Goal: Communication & Community: Answer question/provide support

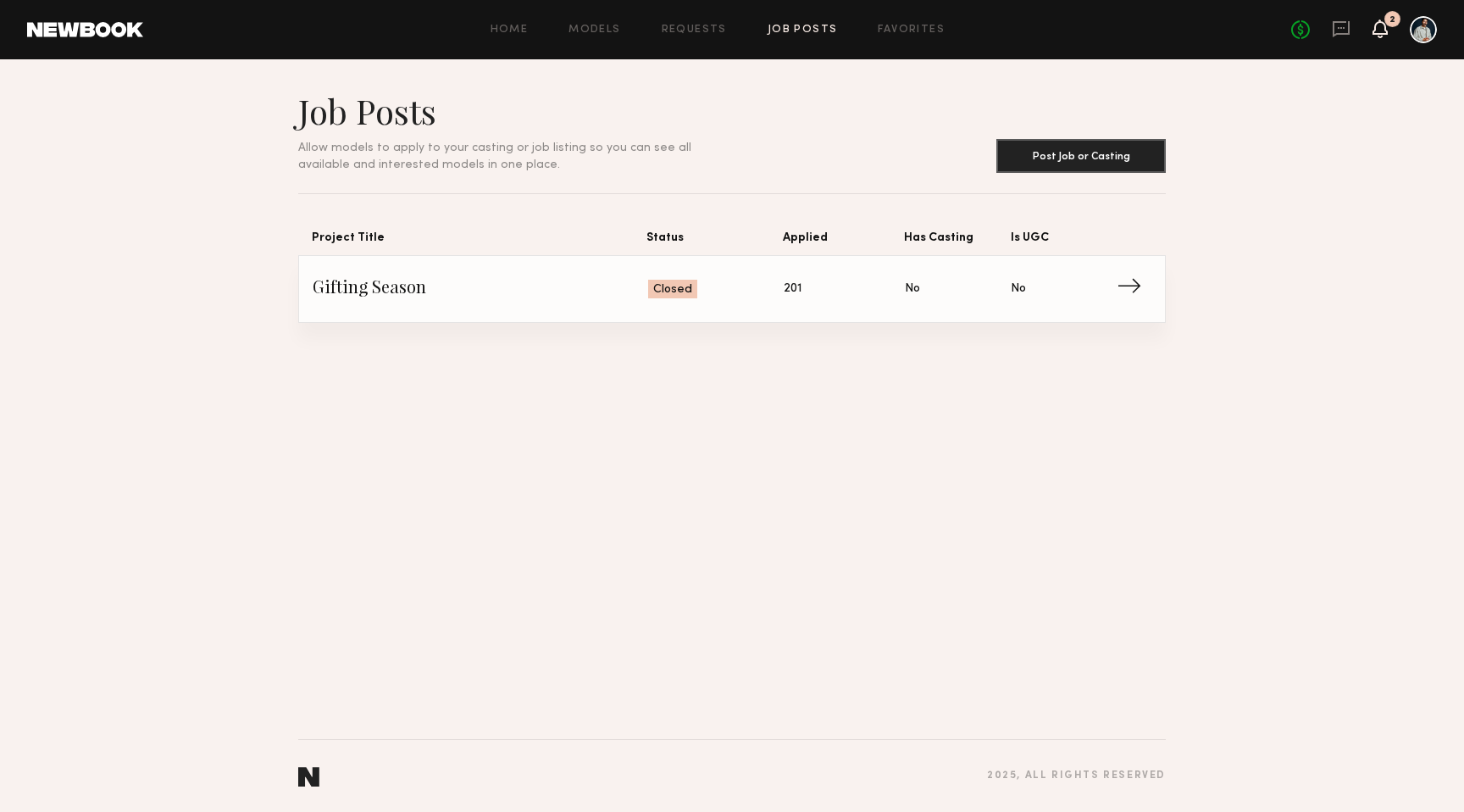
click at [1383, 28] on icon at bounding box center [1380, 28] width 14 height 12
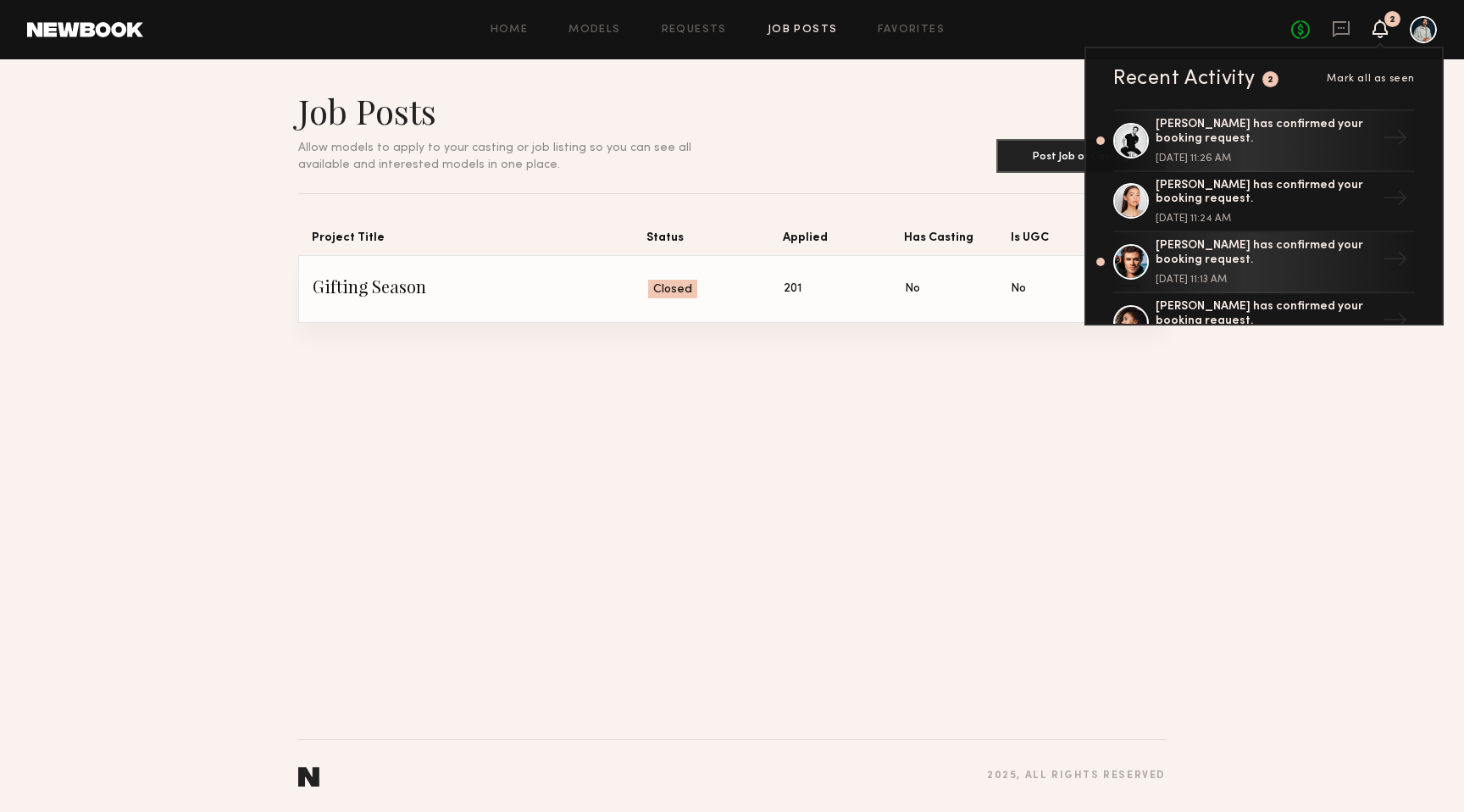
click at [1338, 369] on div "Job Posts Allow models to apply to your casting or job listing so you can see a…" at bounding box center [732, 436] width 1464 height 753
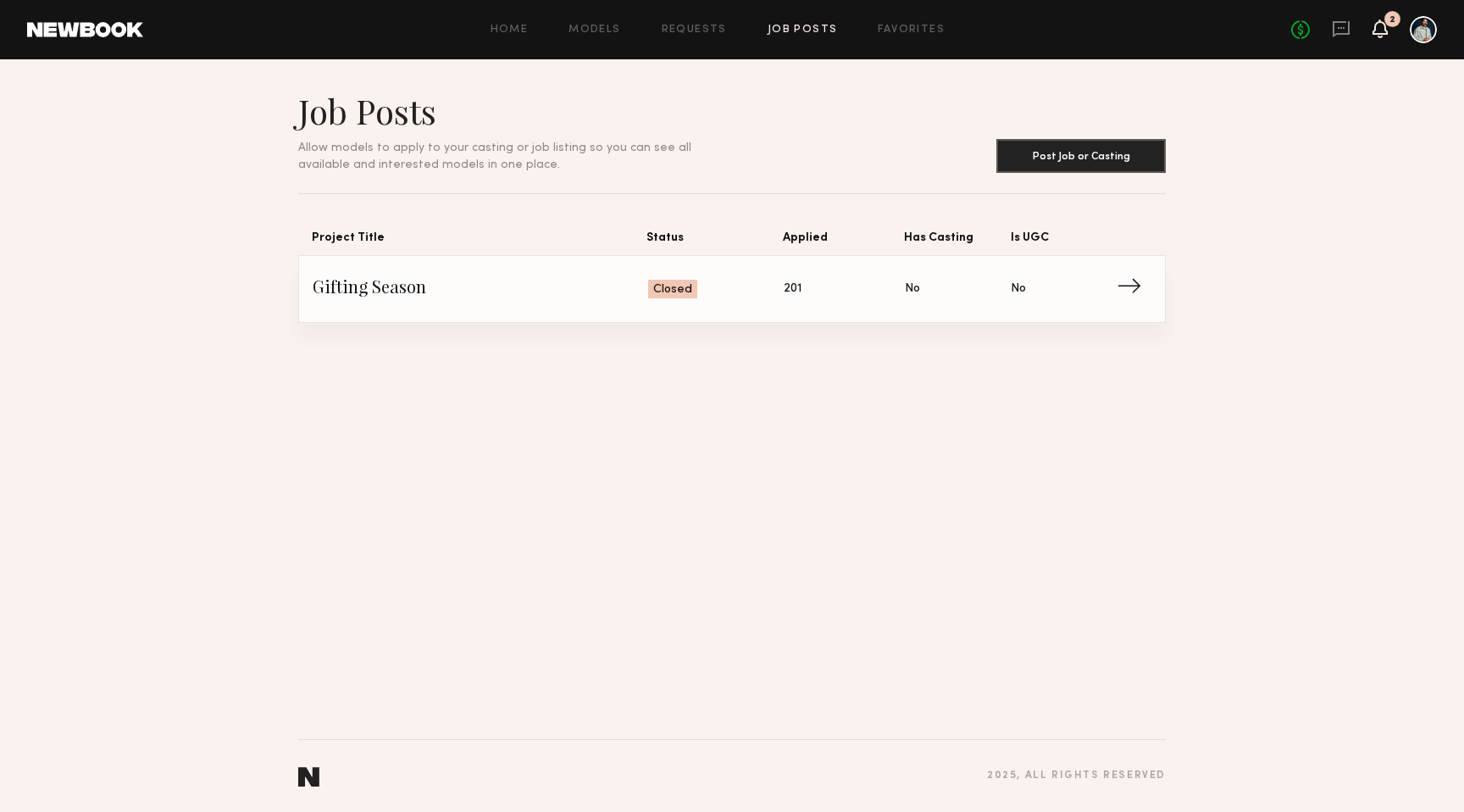
click at [1375, 27] on icon at bounding box center [1380, 28] width 14 height 12
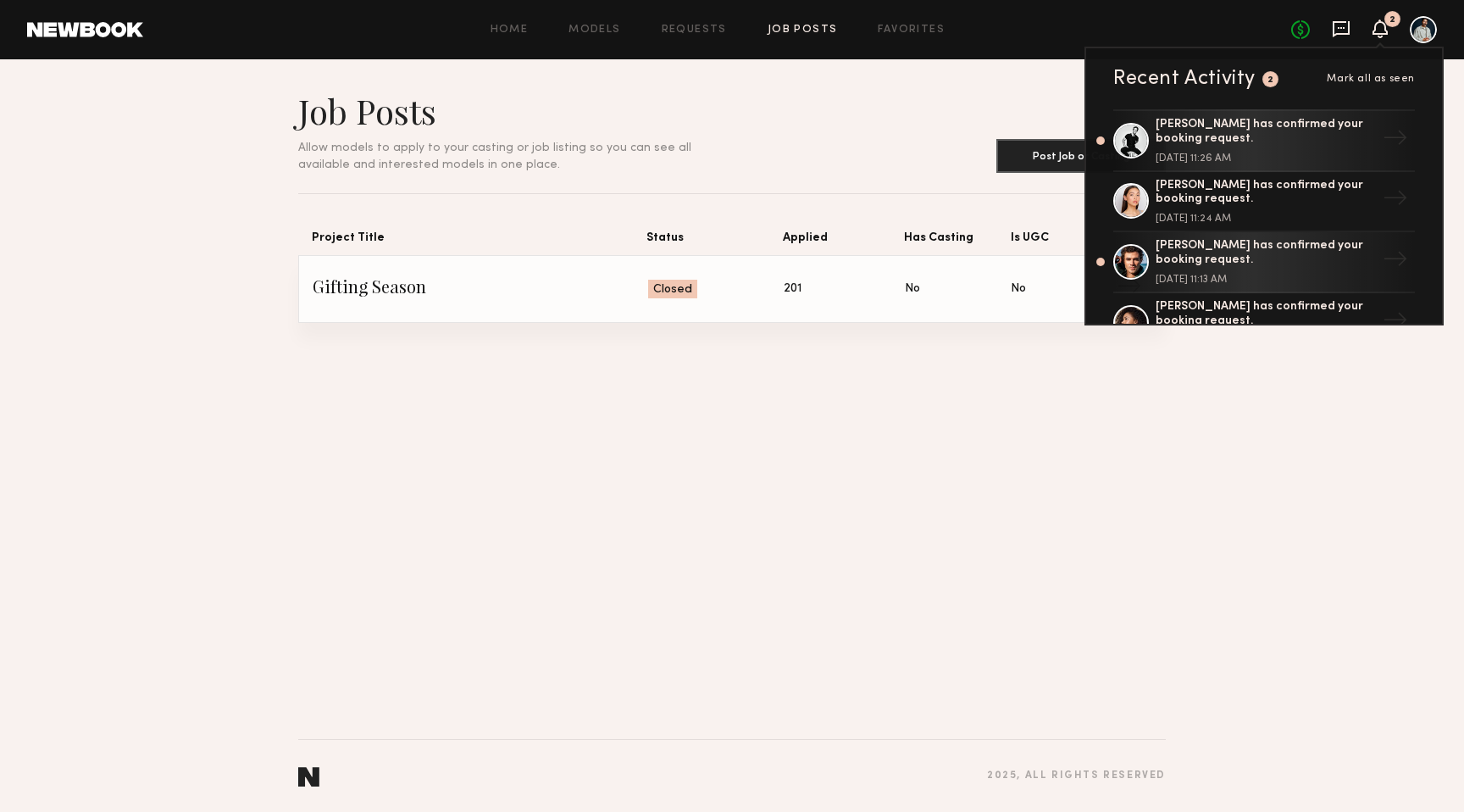
click at [1345, 25] on icon at bounding box center [1341, 29] width 19 height 19
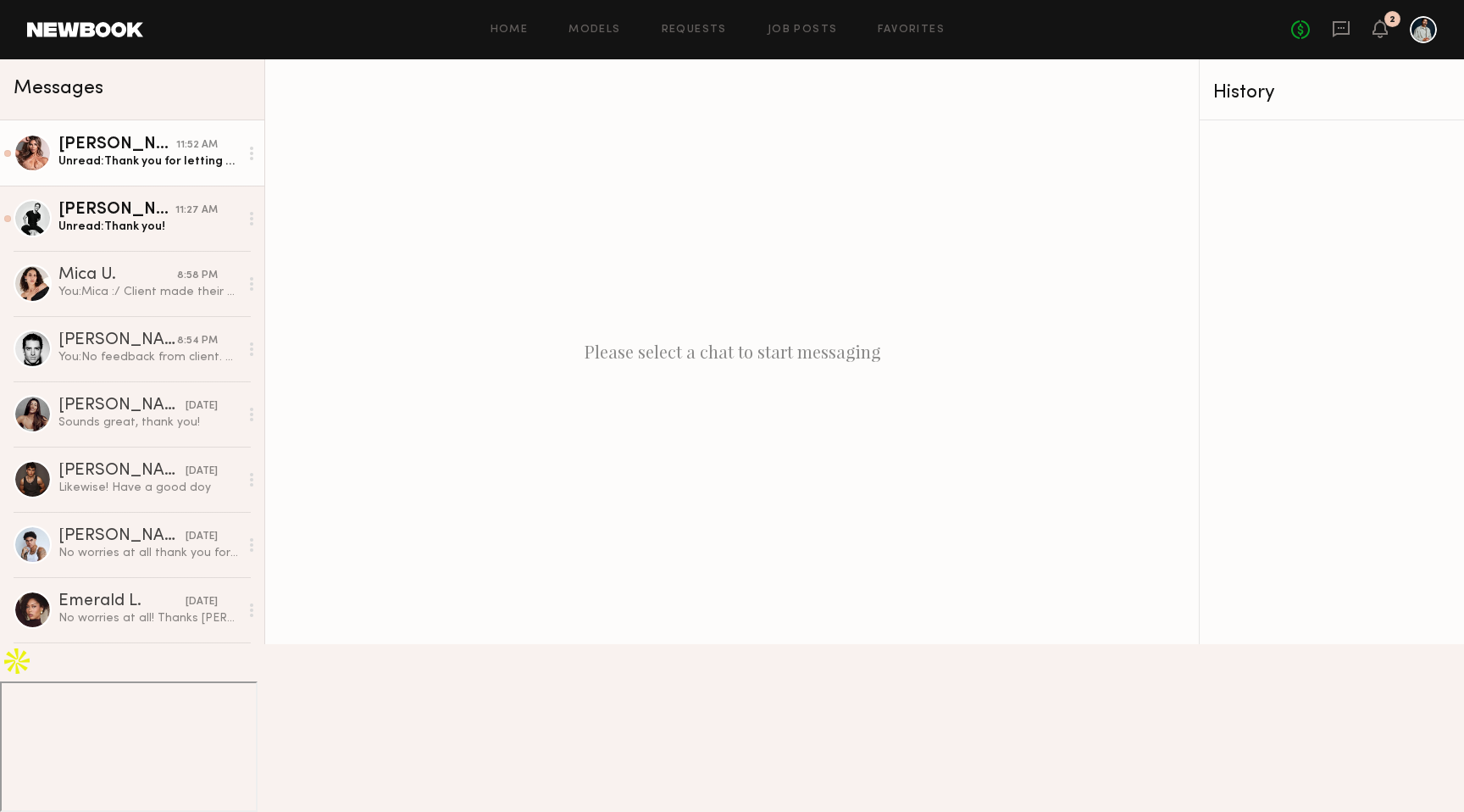
click at [110, 172] on link "[PERSON_NAME] 11:52 AM Unread: Thank you for letting me know! No worries, hope …" at bounding box center [132, 153] width 264 height 65
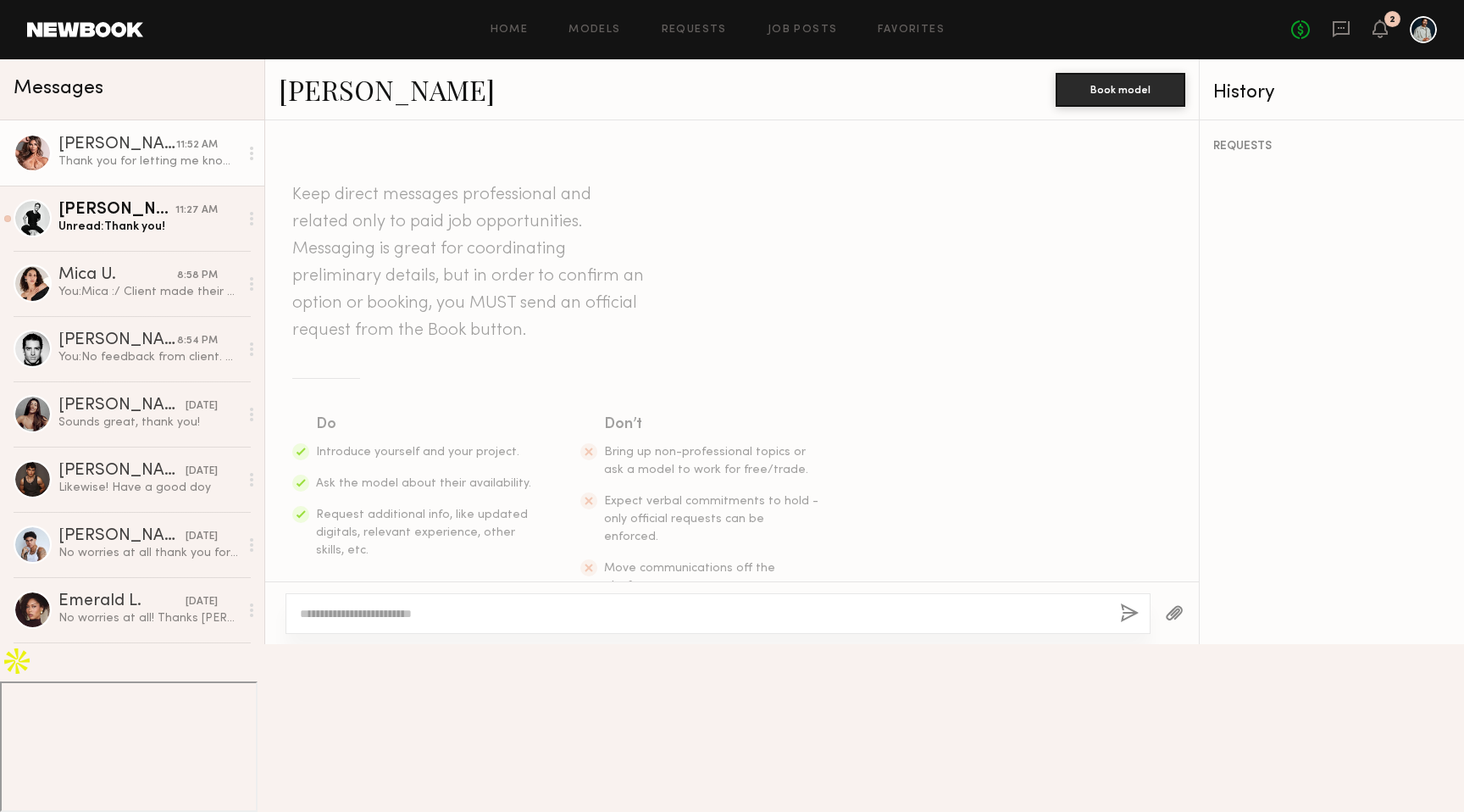
scroll to position [1885, 0]
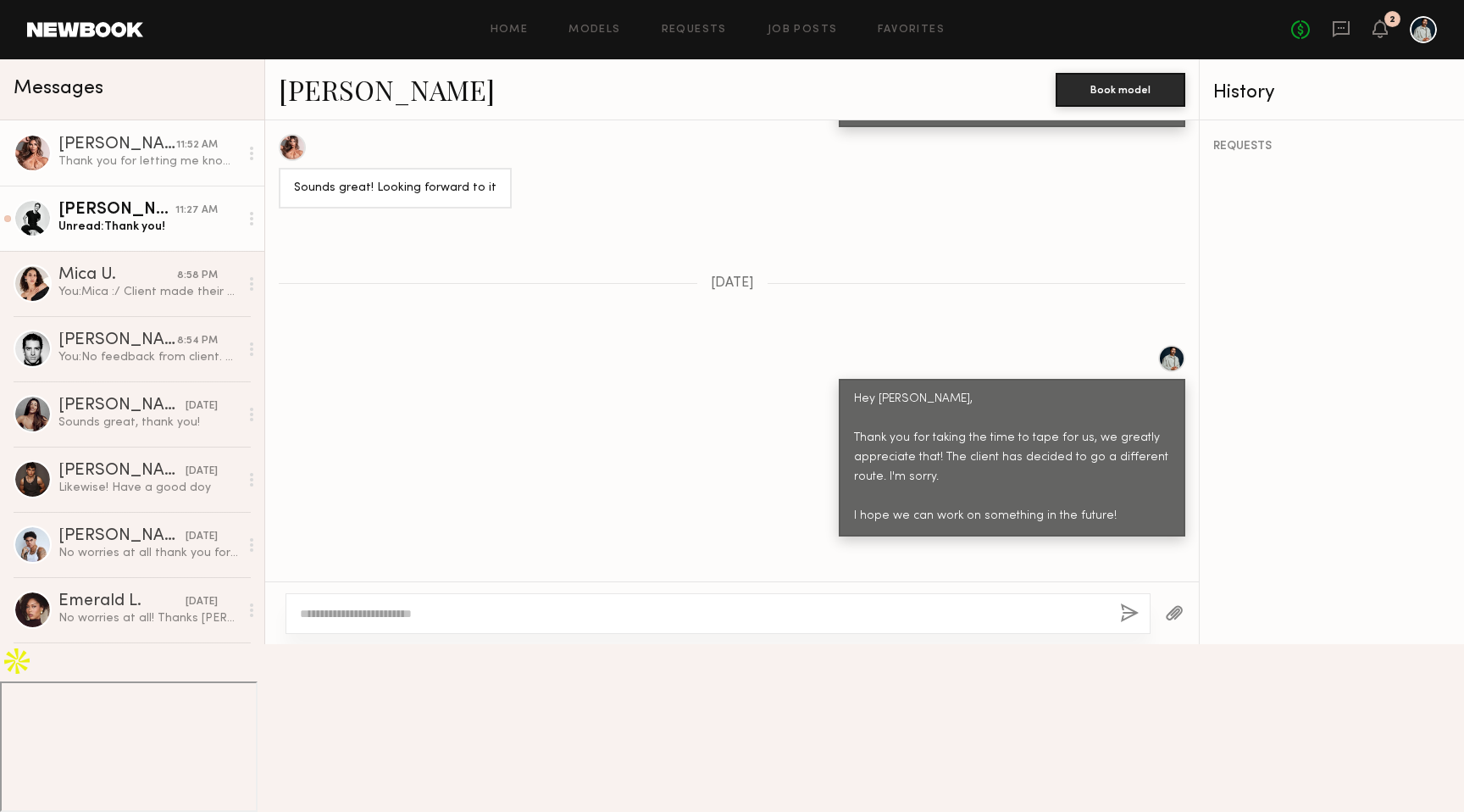
click at [138, 213] on div "[PERSON_NAME]" at bounding box center [117, 210] width 117 height 17
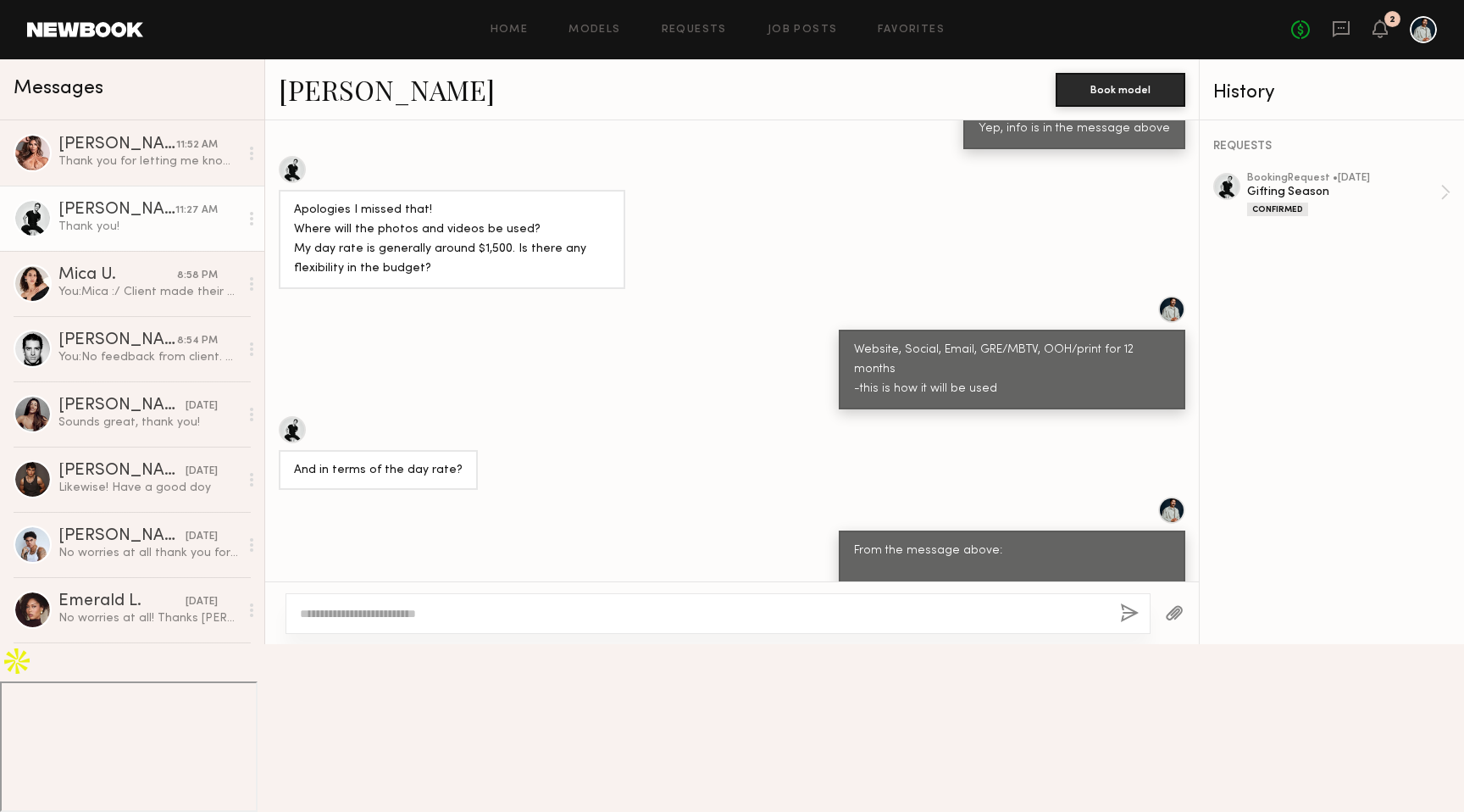
scroll to position [375, 0]
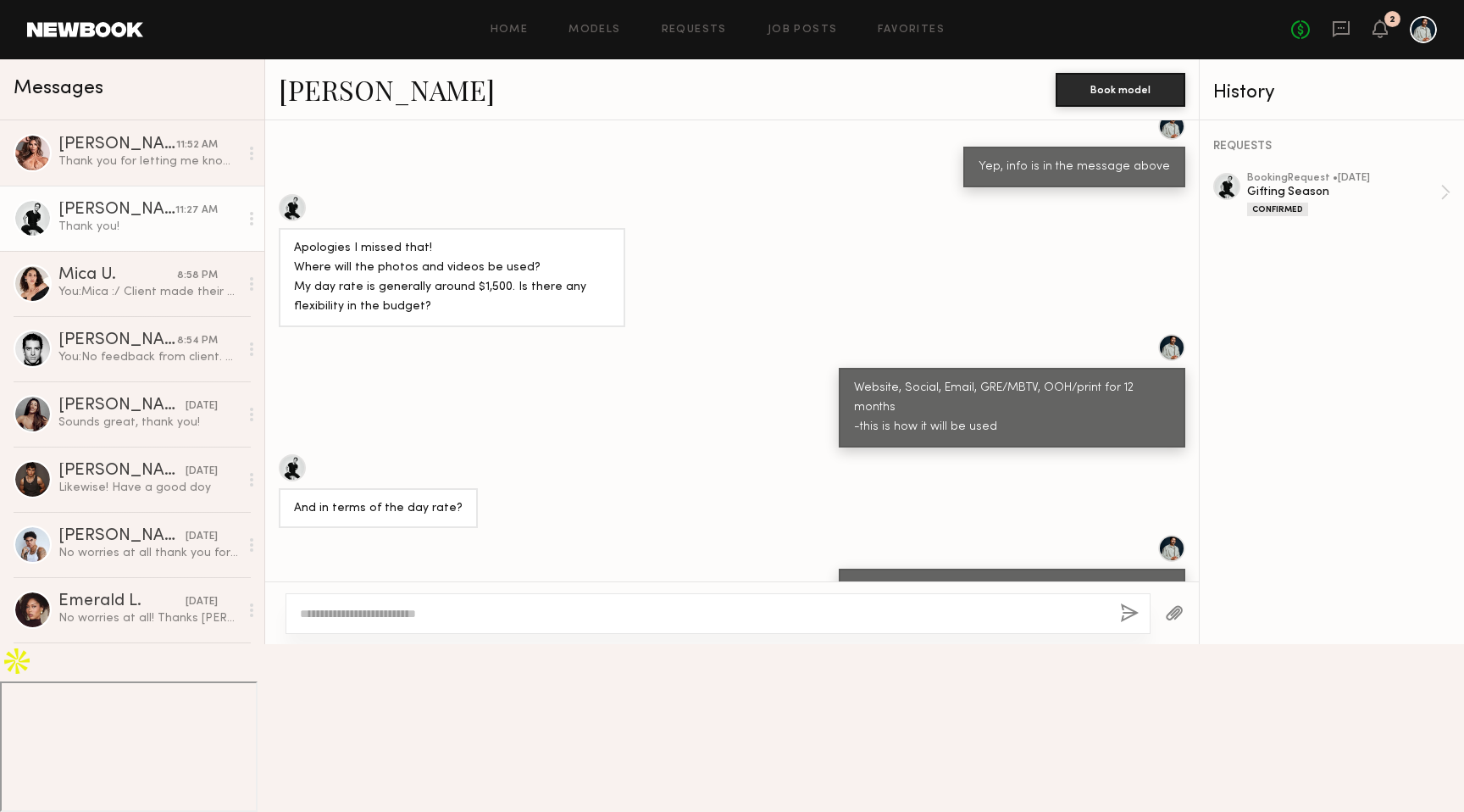
click at [414, 622] on textarea at bounding box center [704, 614] width 807 height 17
type textarea "**********"
click at [1124, 625] on button "button" at bounding box center [1129, 614] width 19 height 21
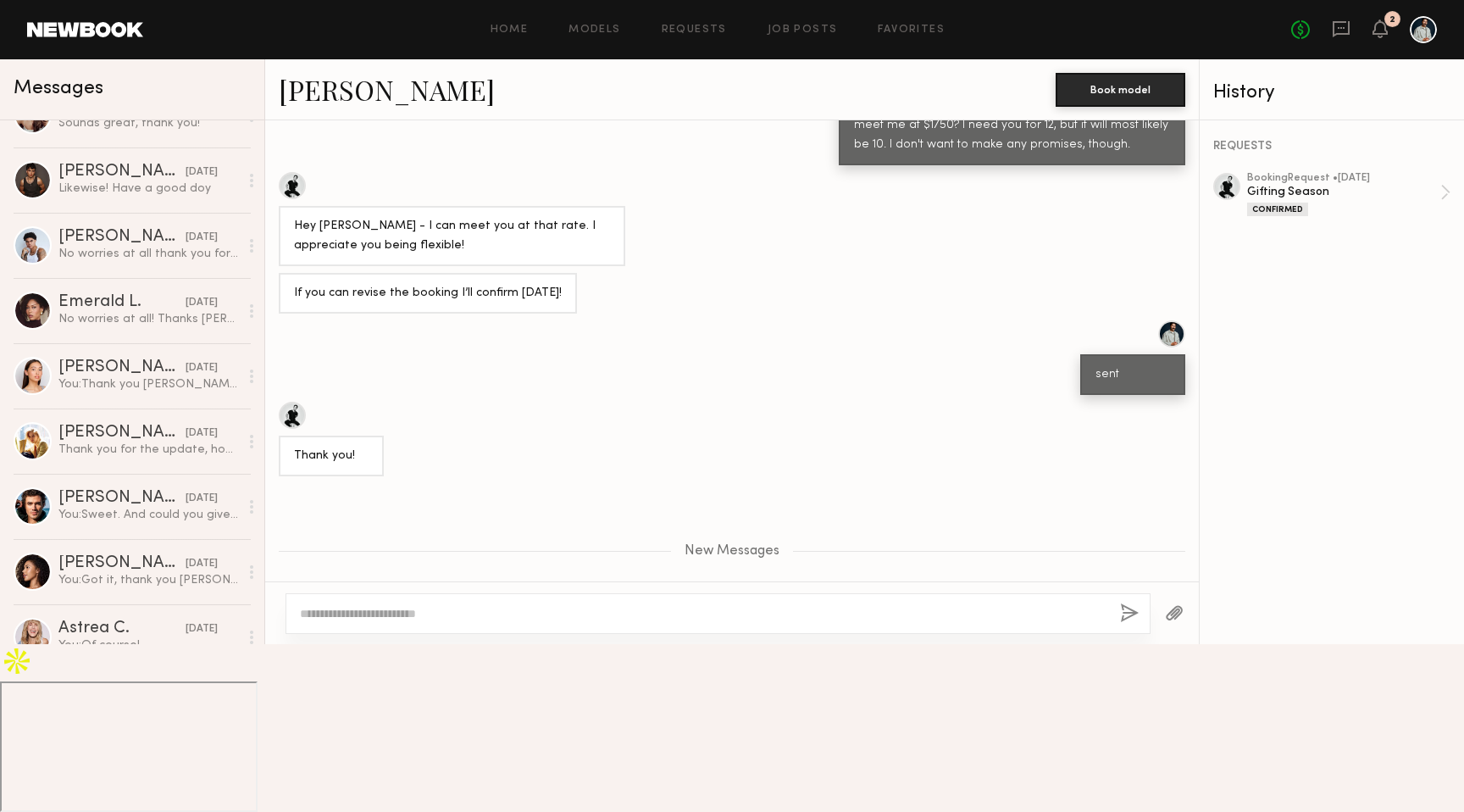
scroll to position [327, 0]
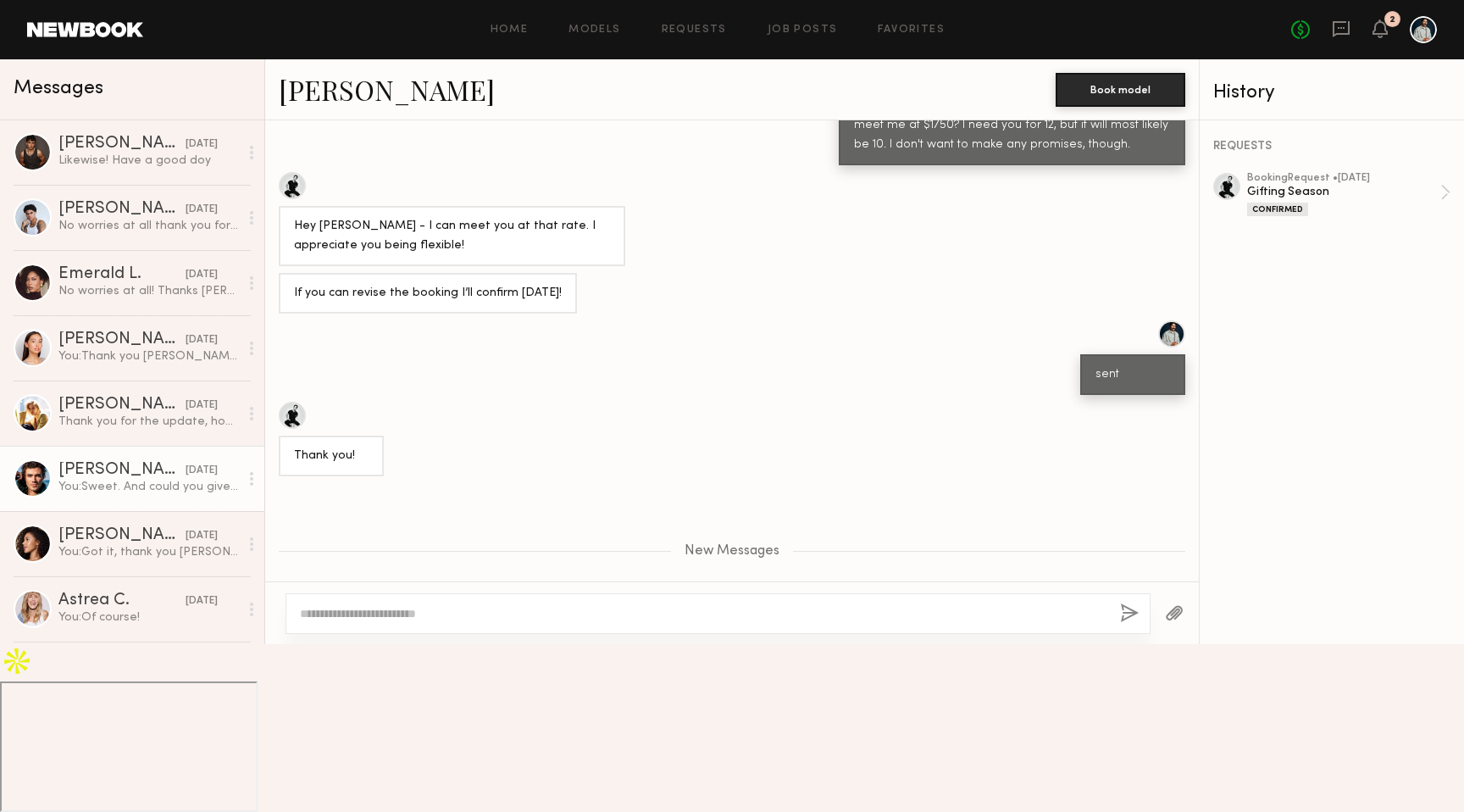
click at [134, 503] on link "[PERSON_NAME] [DATE] You: Sweet. And could you give me your email, phone number…" at bounding box center [132, 478] width 264 height 65
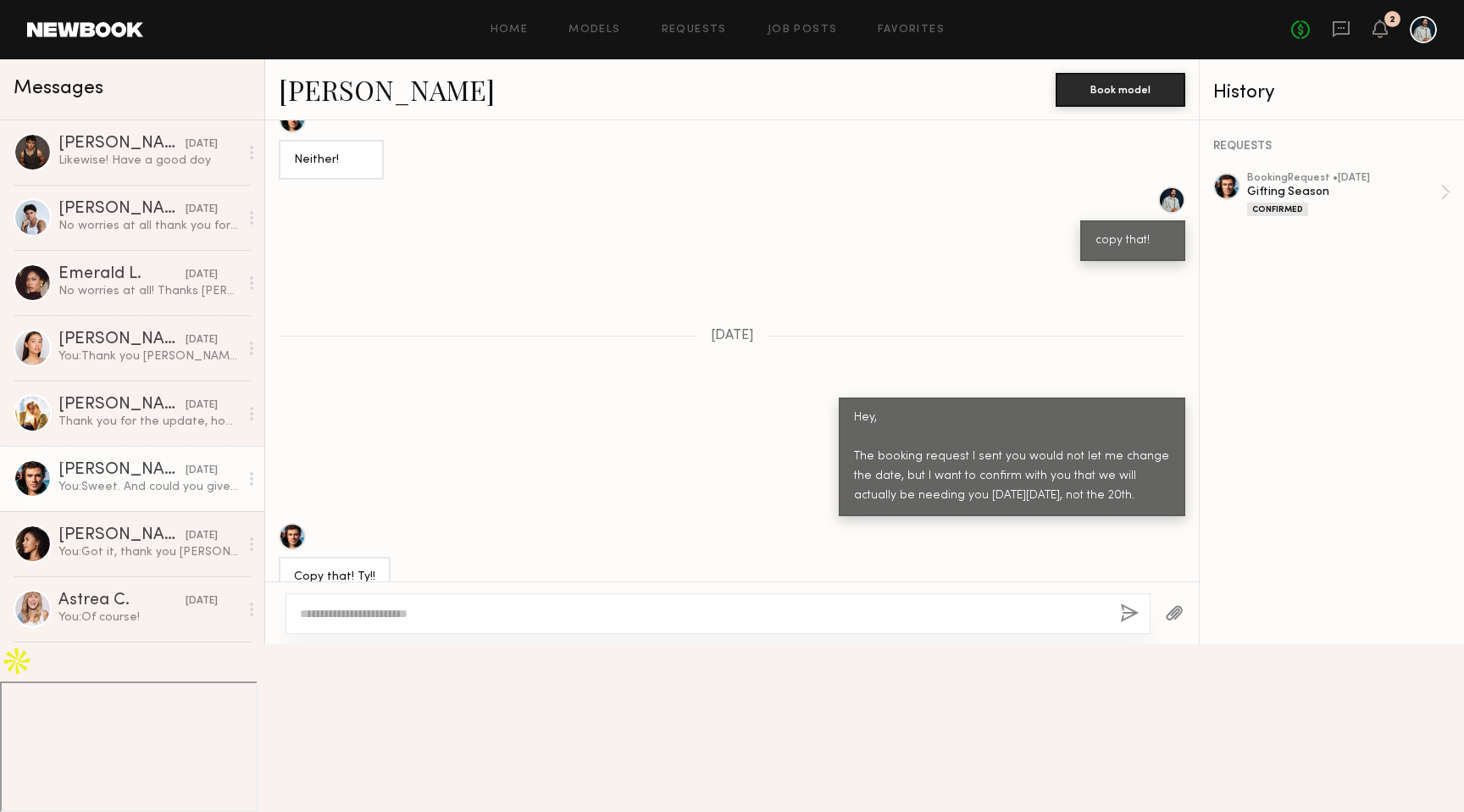
scroll to position [1283, 0]
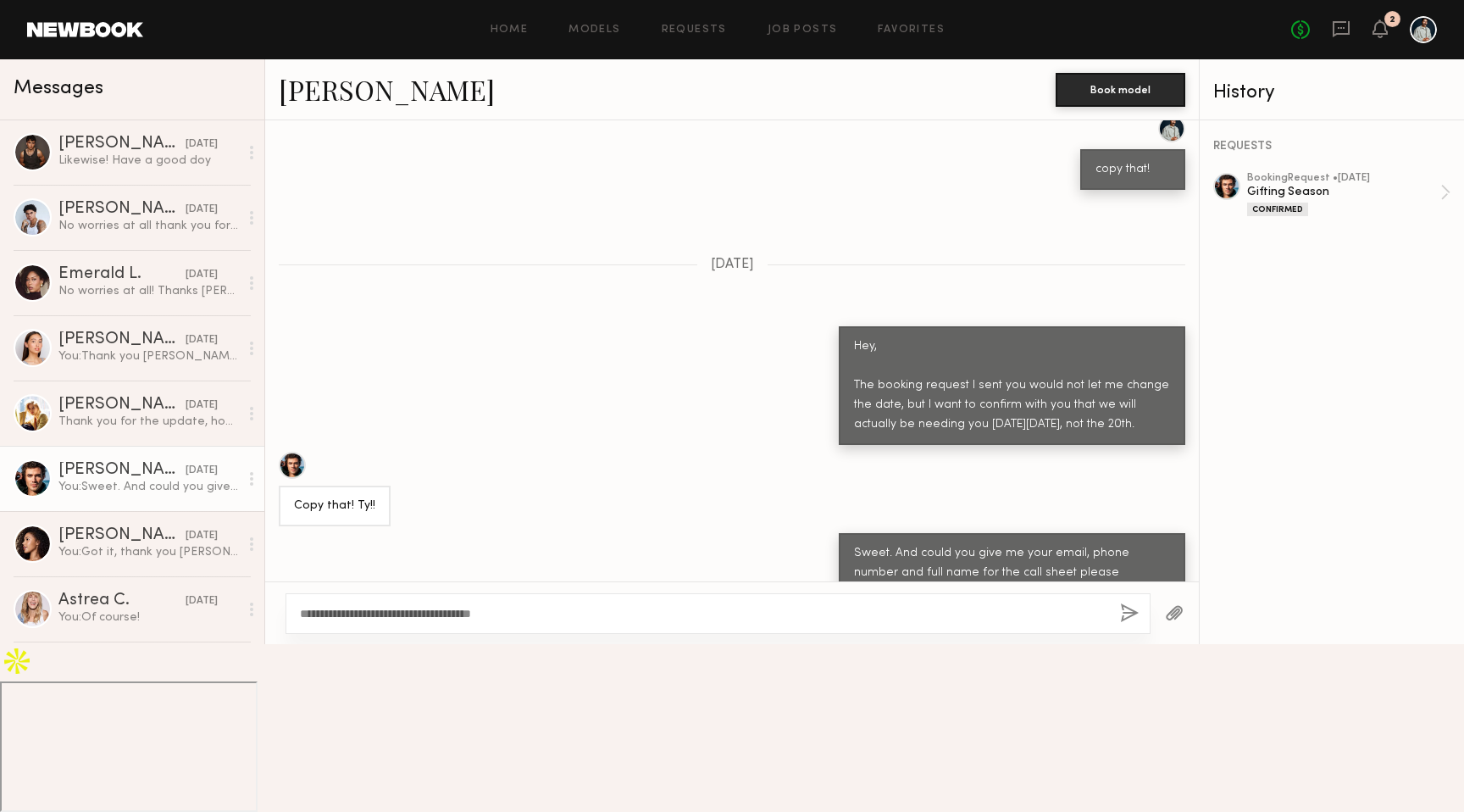
click at [326, 622] on textarea "**********" at bounding box center [704, 614] width 807 height 17
type textarea "**********"
click at [1123, 625] on button "button" at bounding box center [1129, 614] width 19 height 21
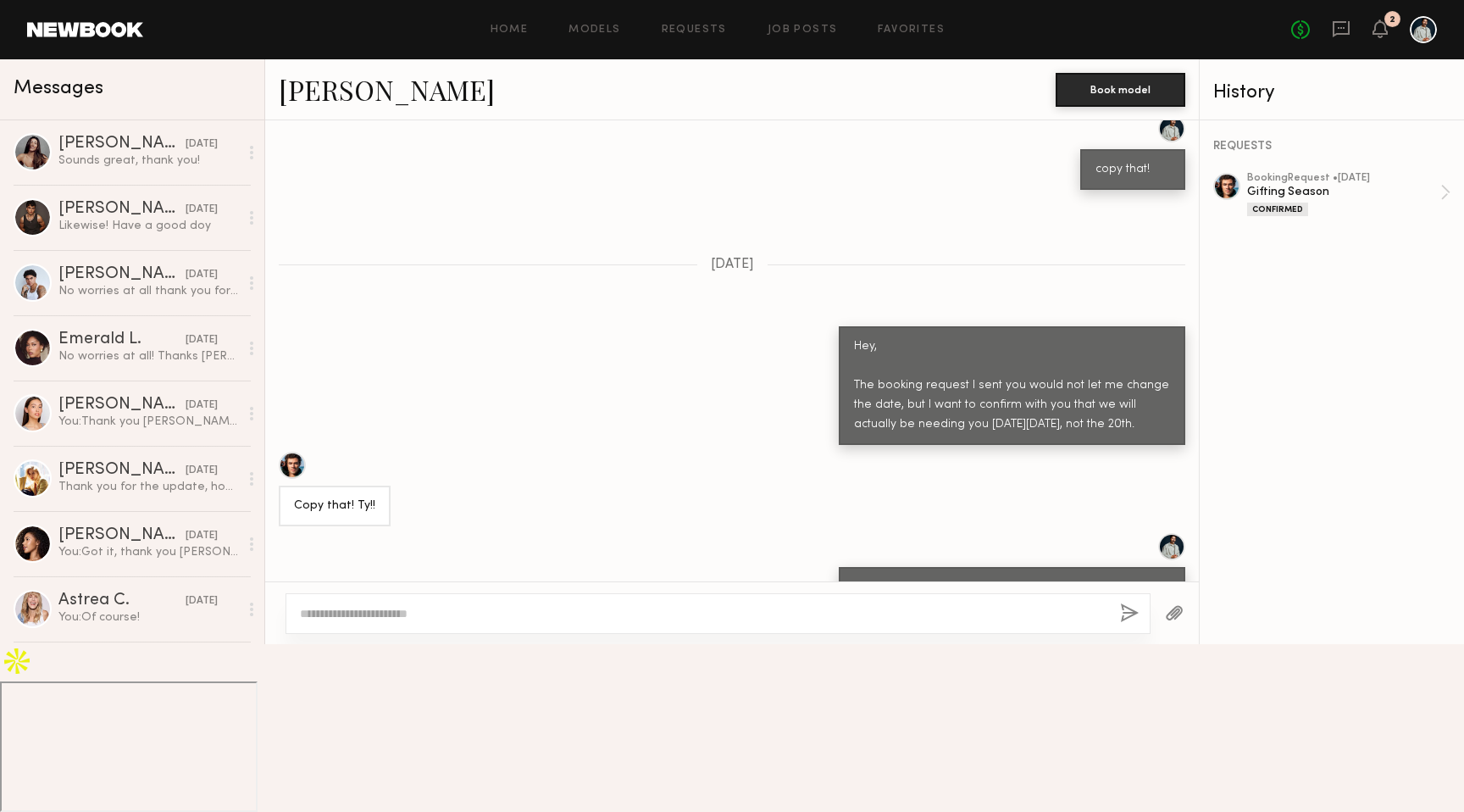
scroll to position [0, 0]
